Goal: Task Accomplishment & Management: Use online tool/utility

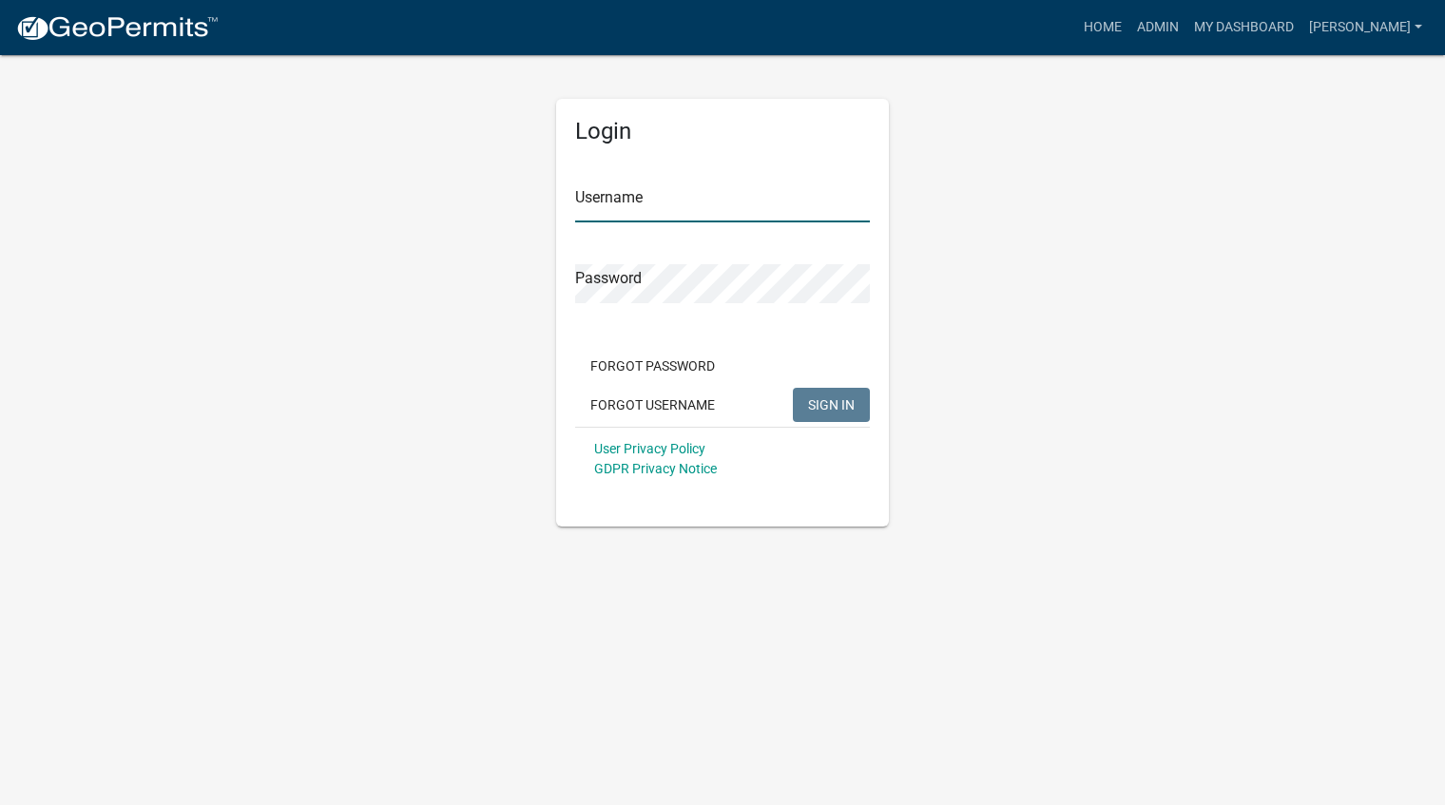
type input "[PERSON_NAME]"
click at [838, 401] on span "SIGN IN" at bounding box center [831, 403] width 47 height 15
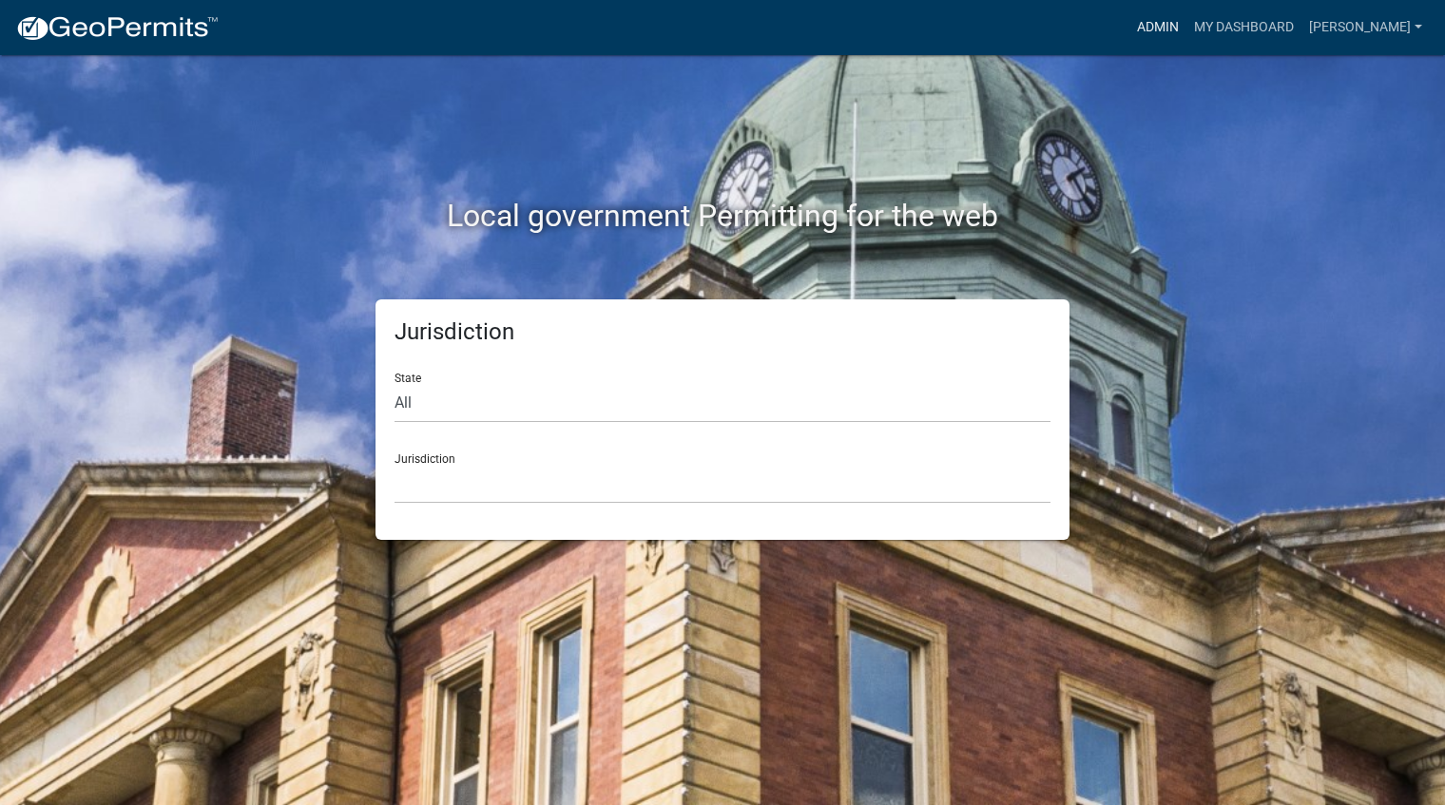
click at [1186, 33] on link "Admin" at bounding box center [1157, 28] width 57 height 36
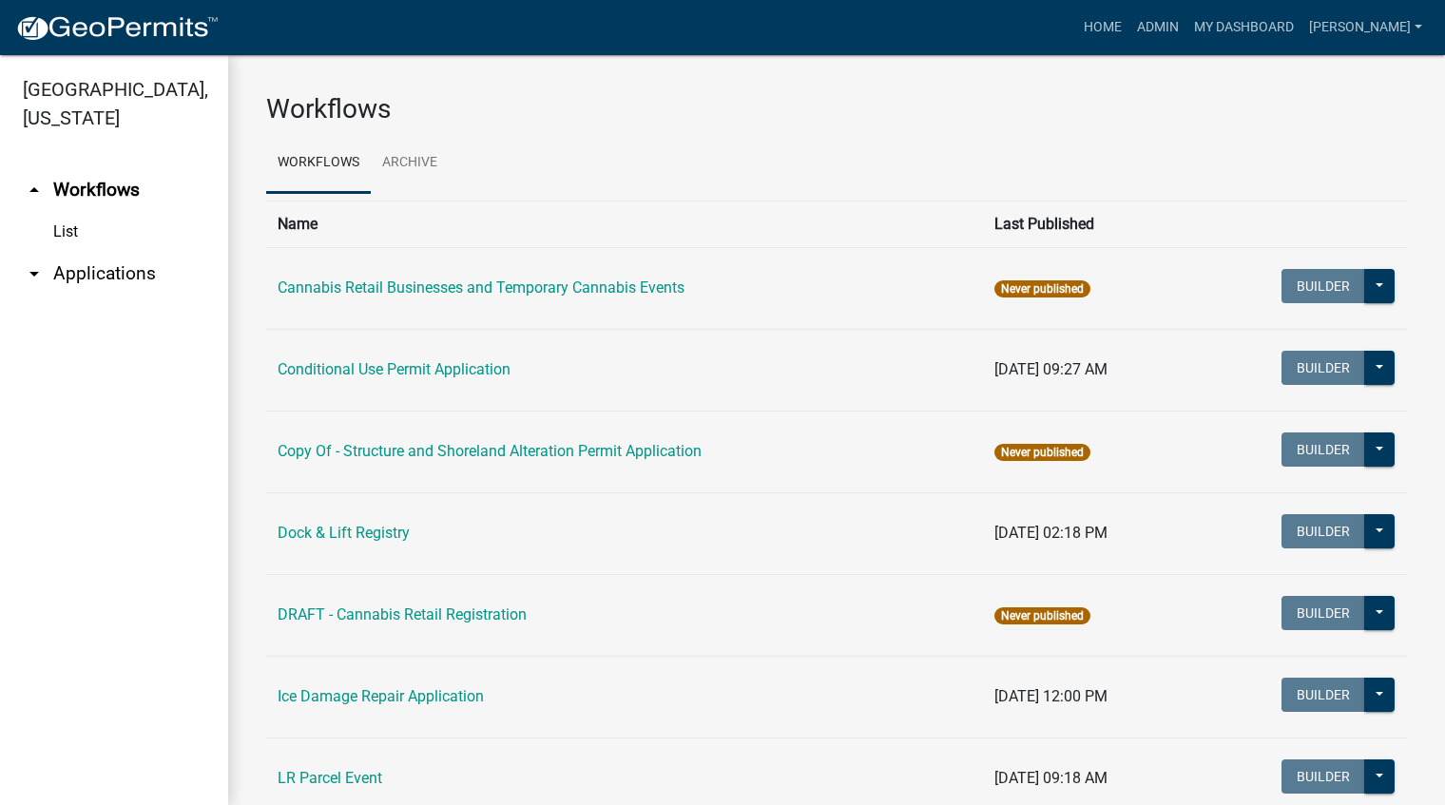
click at [140, 280] on link "arrow_drop_down Applications" at bounding box center [114, 274] width 228 height 46
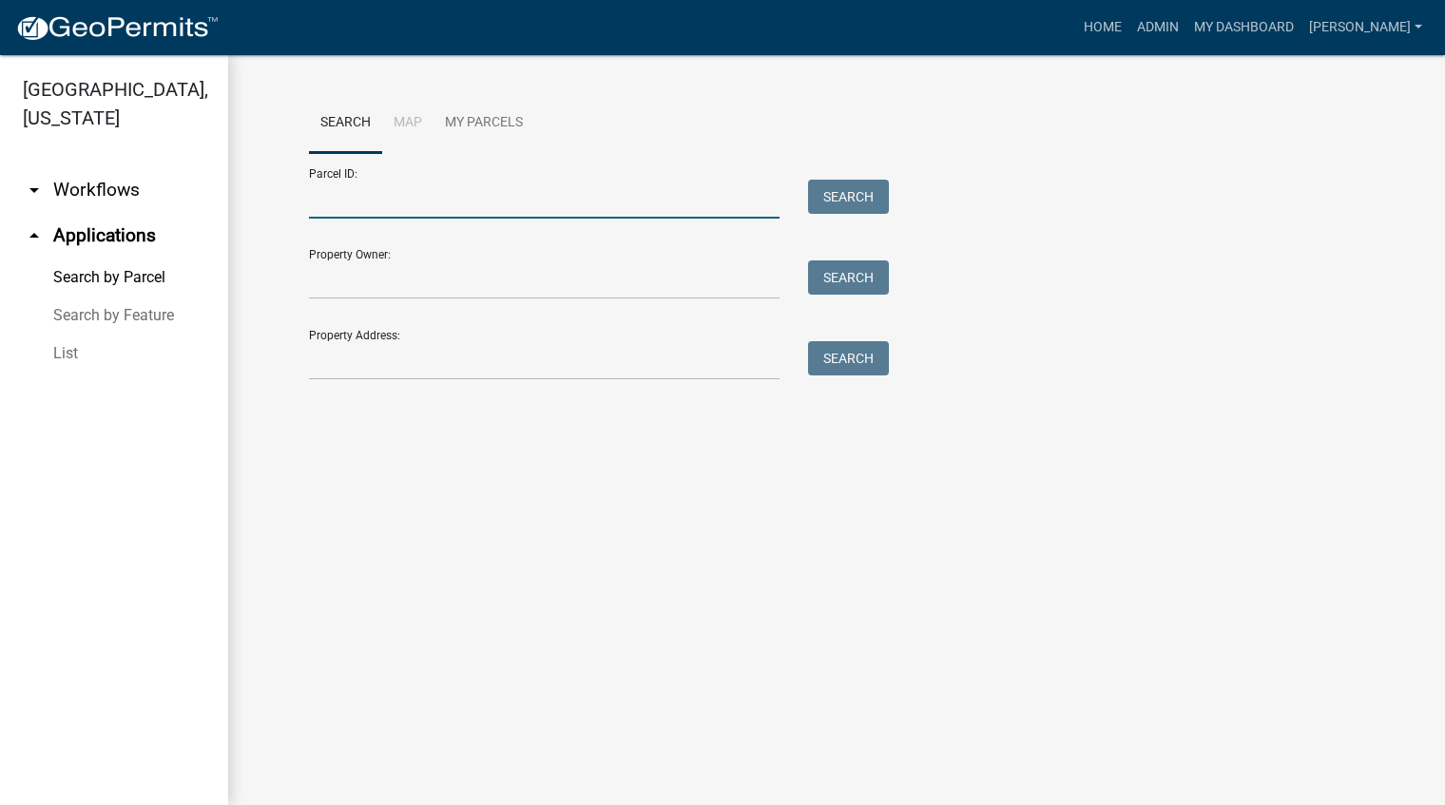
click at [374, 194] on input "Parcel ID:" at bounding box center [544, 199] width 471 height 39
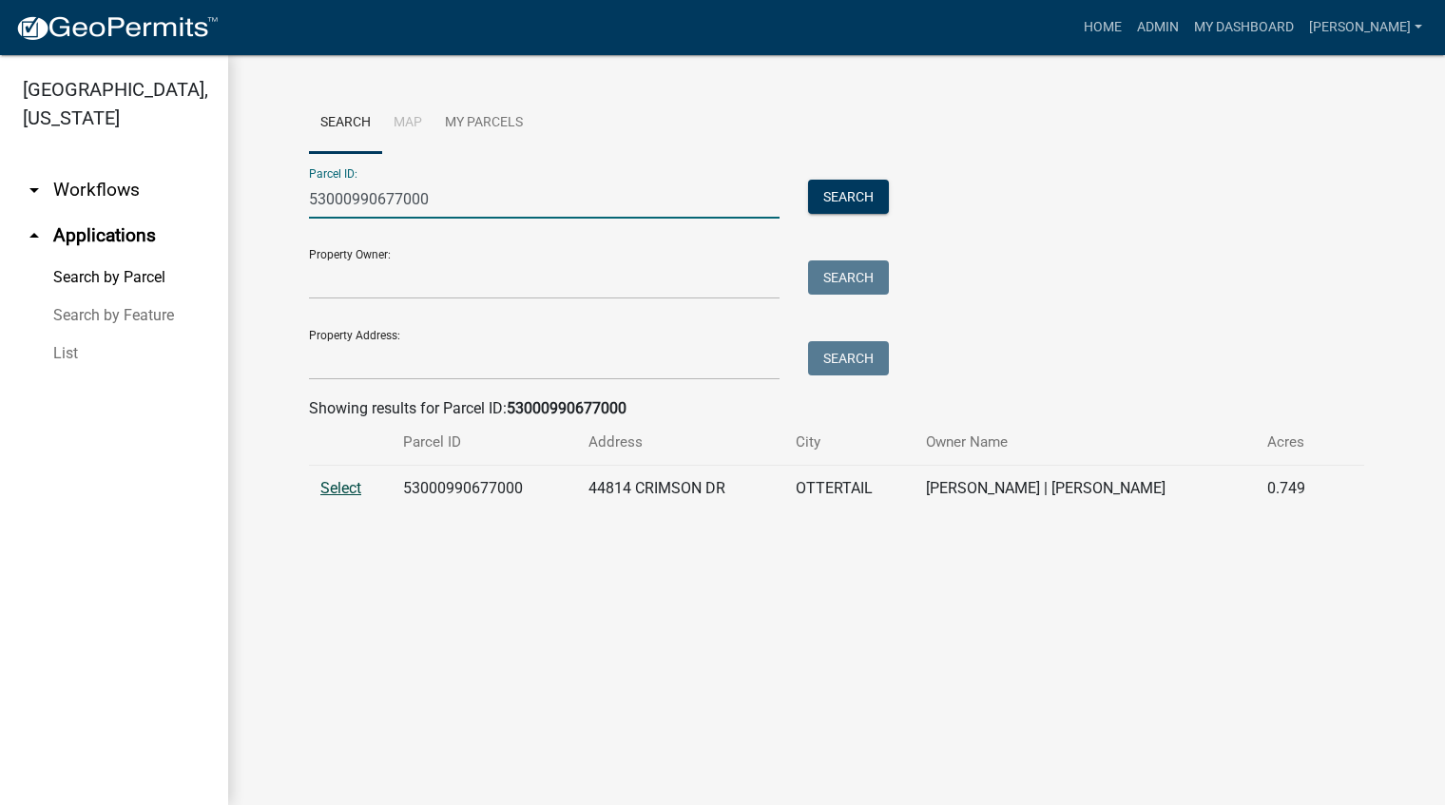
type input "53000990677000"
click at [341, 487] on span "Select" at bounding box center [340, 488] width 41 height 18
